Goal: Check status

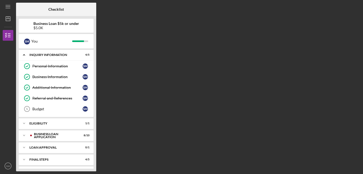
drag, startPoint x: 94, startPoint y: 45, endPoint x: 95, endPoint y: 49, distance: 3.7
click at [95, 49] on div "Business Loan $5k or under $5.0K S M You Icon/Expander INQUIRY INFORMATION 4 / …" at bounding box center [56, 93] width 80 height 155
click at [23, 146] on icon "Icon/Expander" at bounding box center [24, 147] width 11 height 11
click at [41, 159] on div "Loan Pre-Approval" at bounding box center [57, 158] width 50 height 4
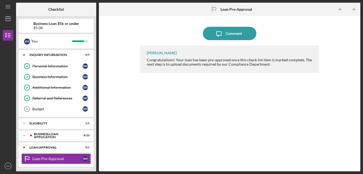
drag, startPoint x: 94, startPoint y: 99, endPoint x: 95, endPoint y: 111, distance: 11.8
click at [95, 111] on div "Business Loan $5k or under $5.0K S M You Icon/Expander INQUIRY INFORMATION 4 / …" at bounding box center [56, 93] width 80 height 155
